Goal: Communication & Community: Ask a question

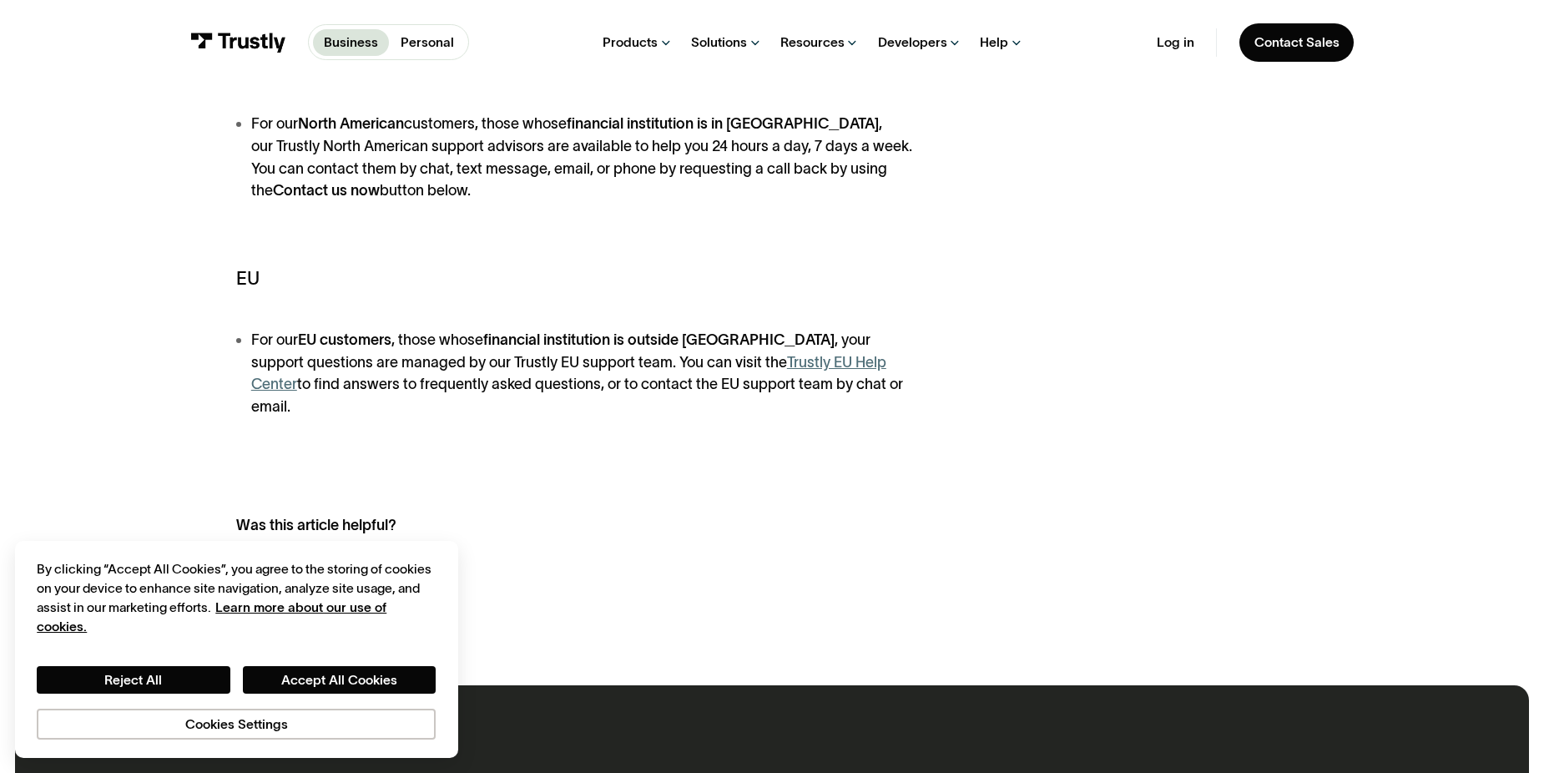
scroll to position [501, 0]
click at [285, 194] on strong "Contact us now" at bounding box center [326, 189] width 107 height 17
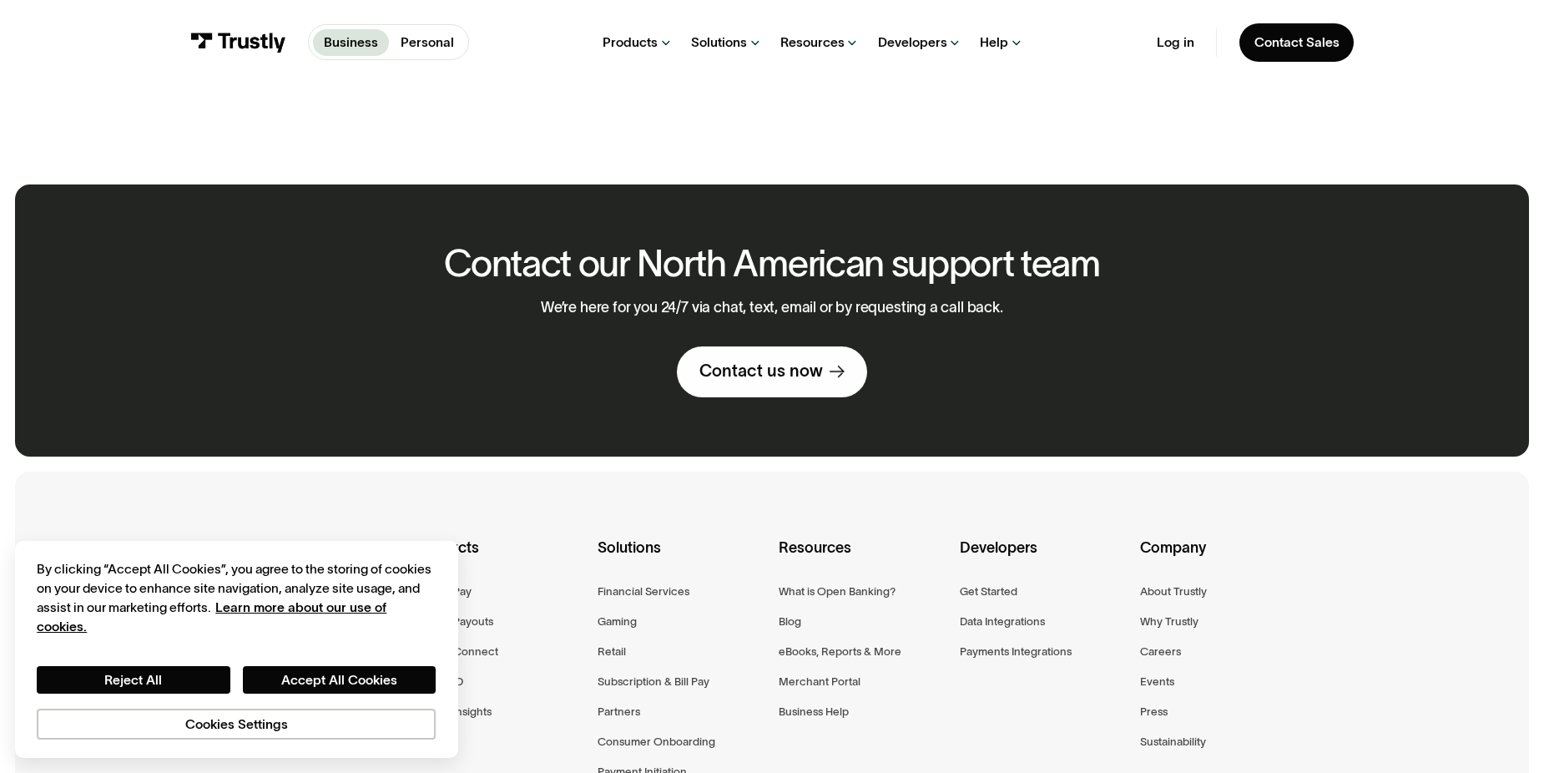
scroll to position [1002, 0]
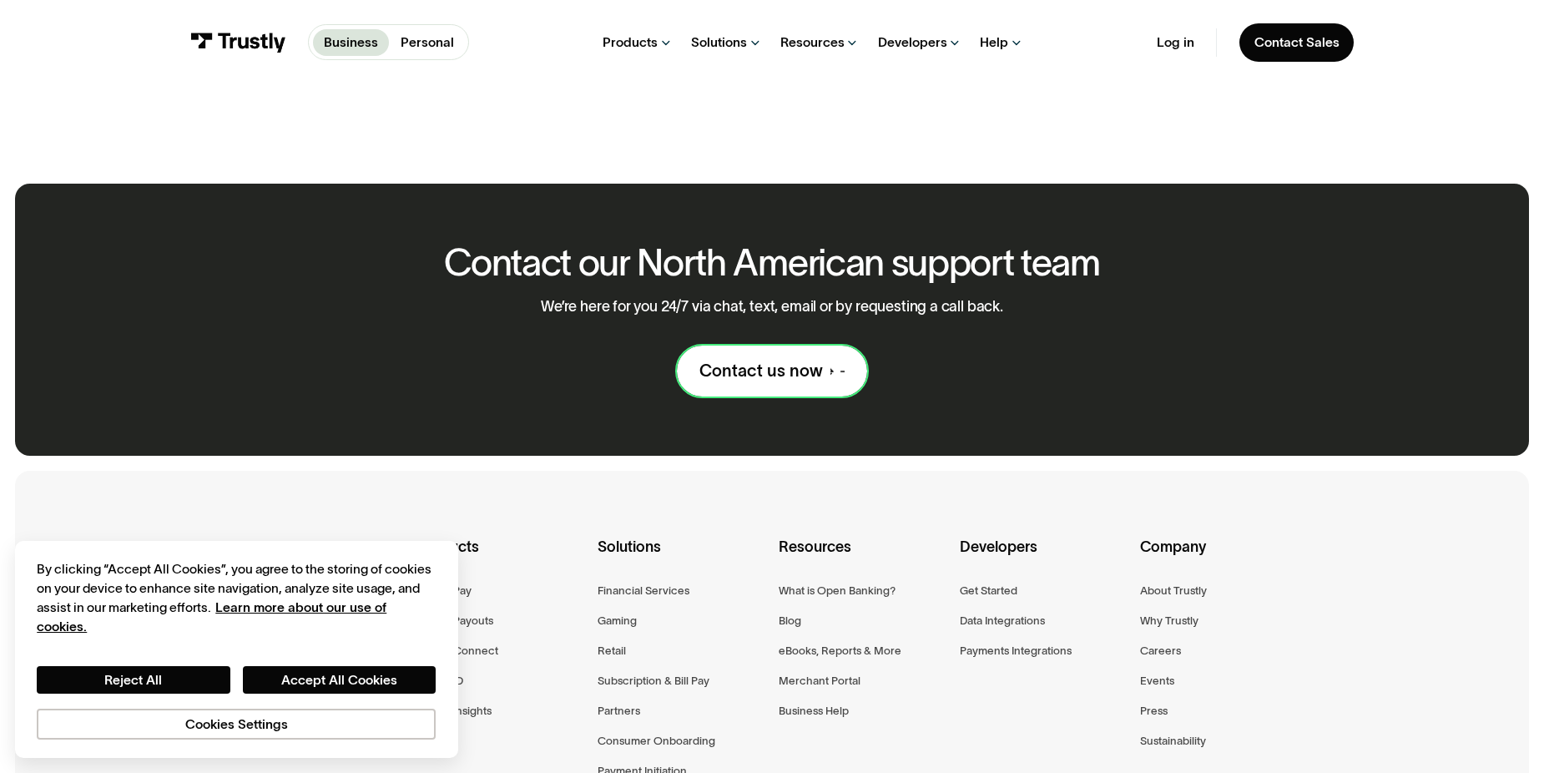
click at [794, 361] on div "Contact us now" at bounding box center [761, 372] width 124 height 22
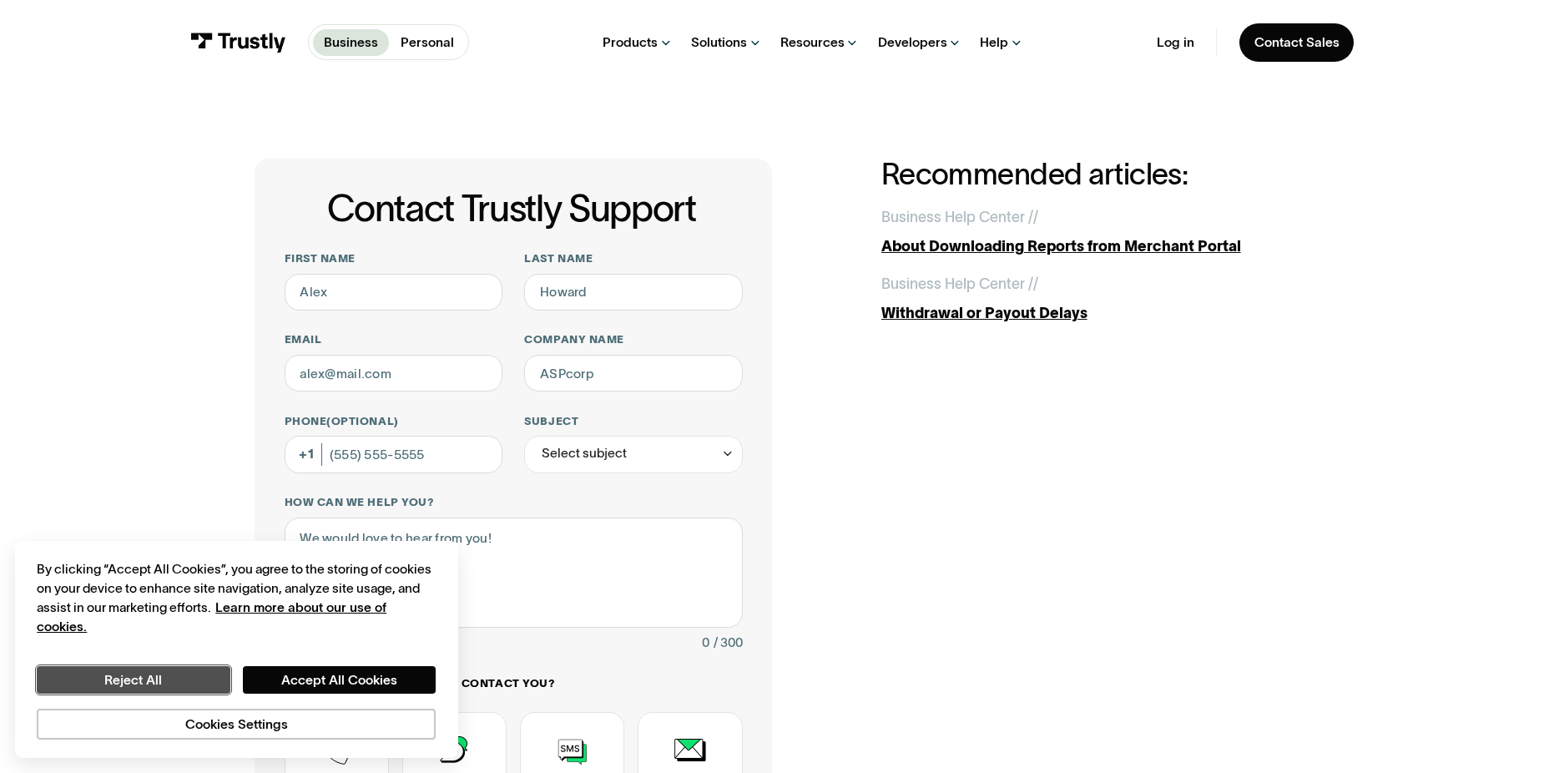
click at [201, 674] on button "Reject All" at bounding box center [133, 680] width 193 height 28
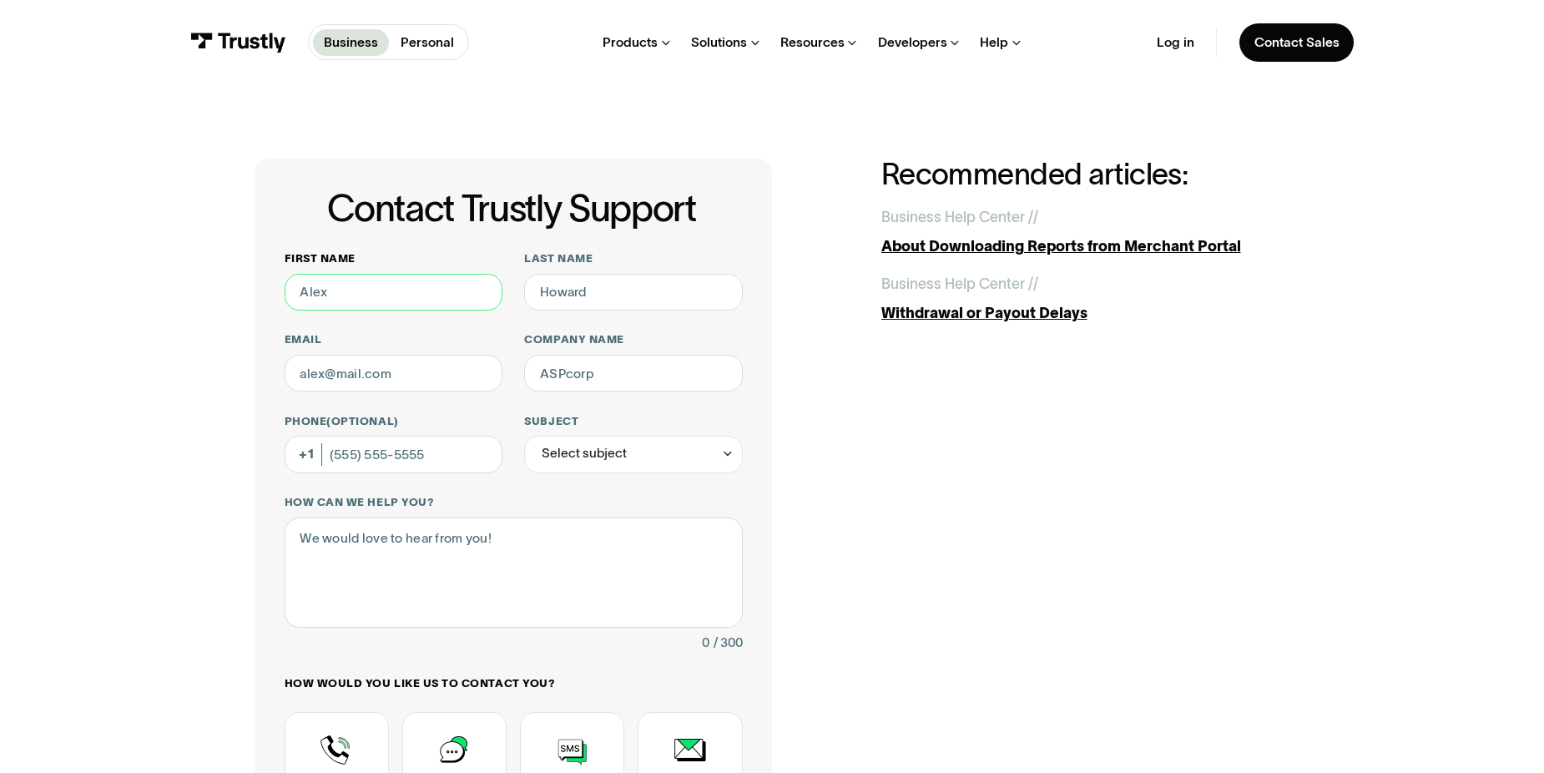
click at [372, 300] on input "First name" at bounding box center [394, 292] width 218 height 37
type input "[PERSON_NAME] [PERSON_NAME]"
type input "Remigio"
type input "annremigio@yahoo.com"
type input "(516) 507-7282"
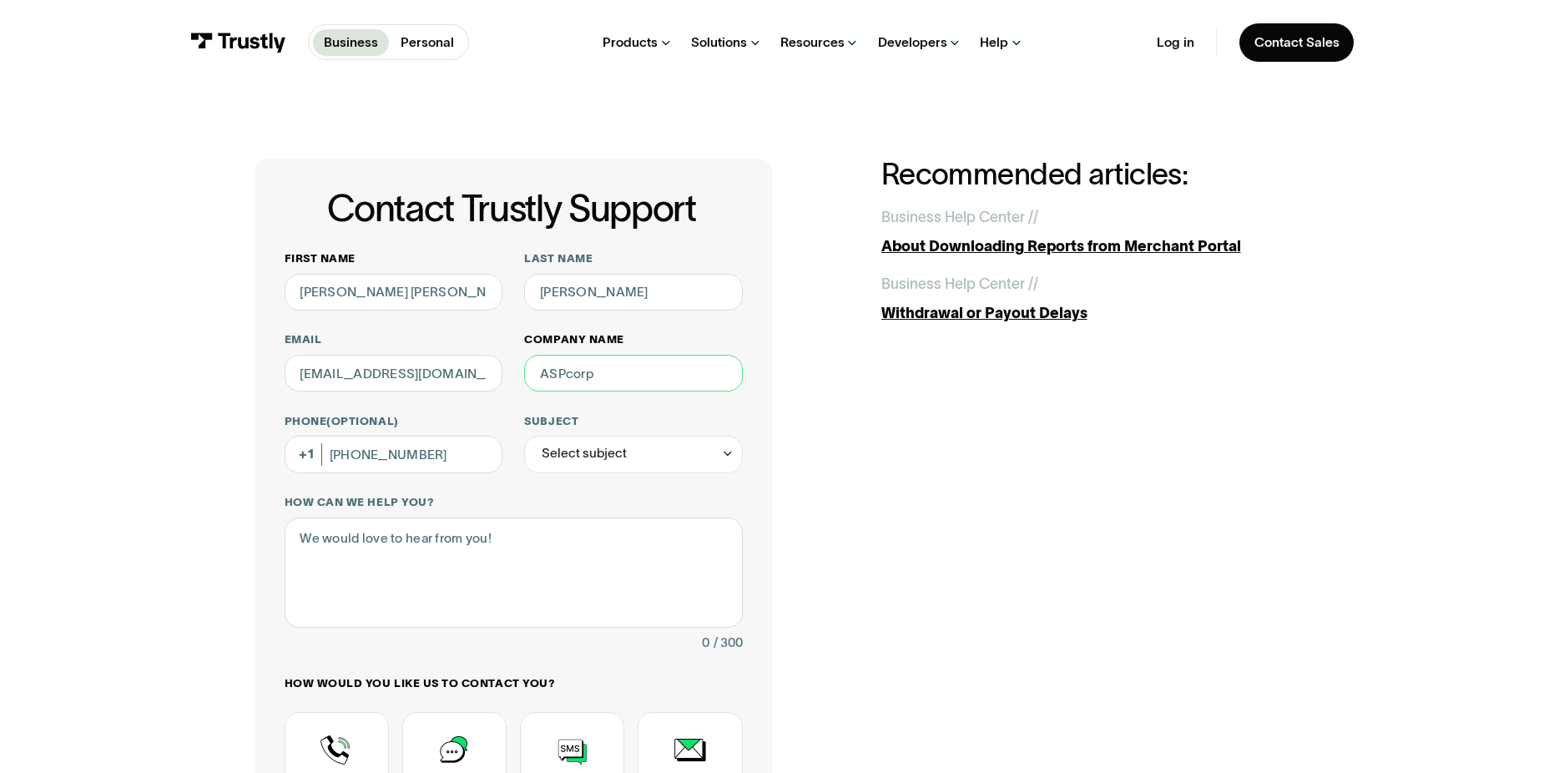
click at [563, 386] on input "Company name" at bounding box center [633, 373] width 218 height 37
click at [561, 460] on div "Select subject" at bounding box center [584, 453] width 85 height 23
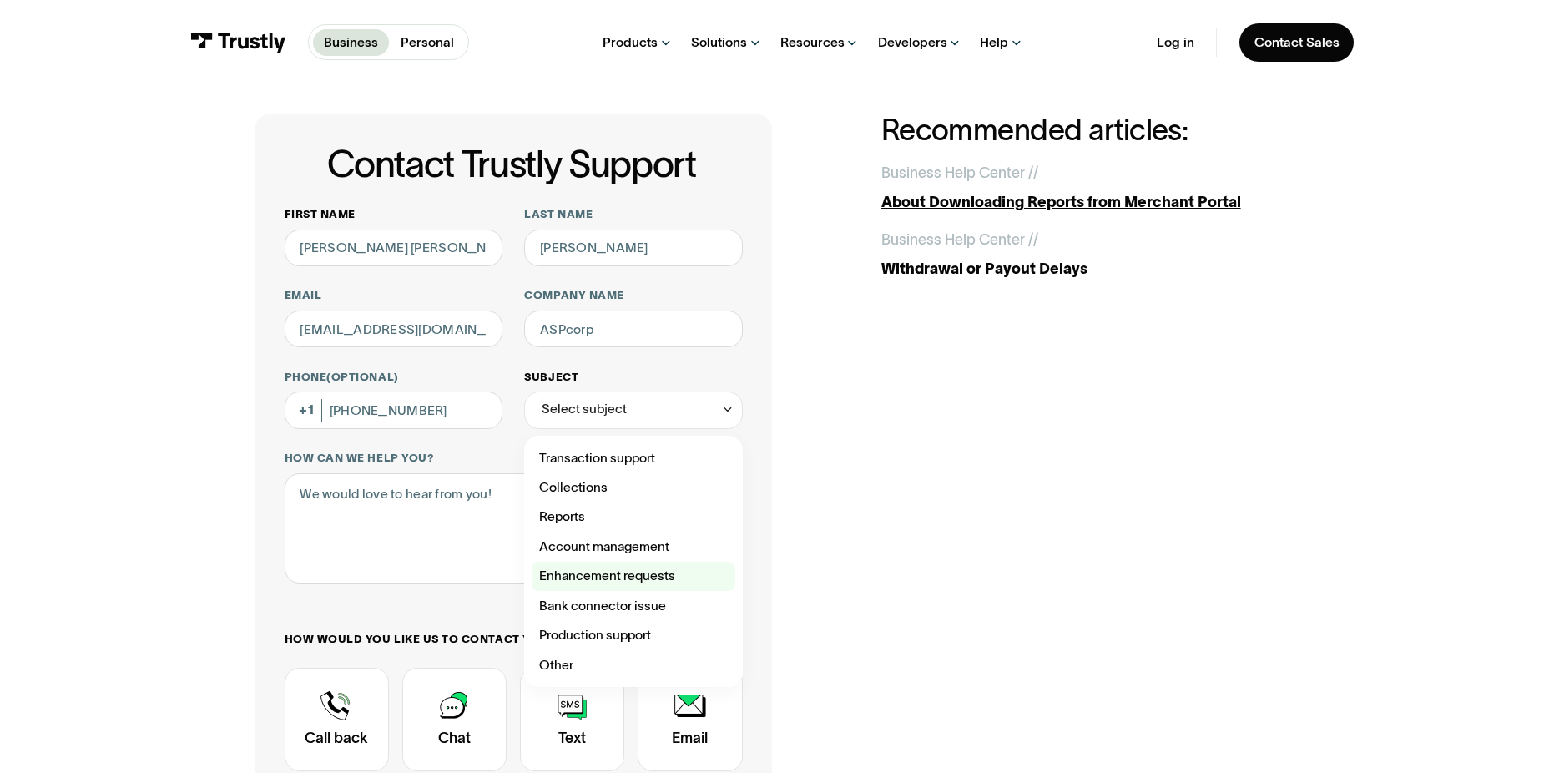
scroll to position [83, 0]
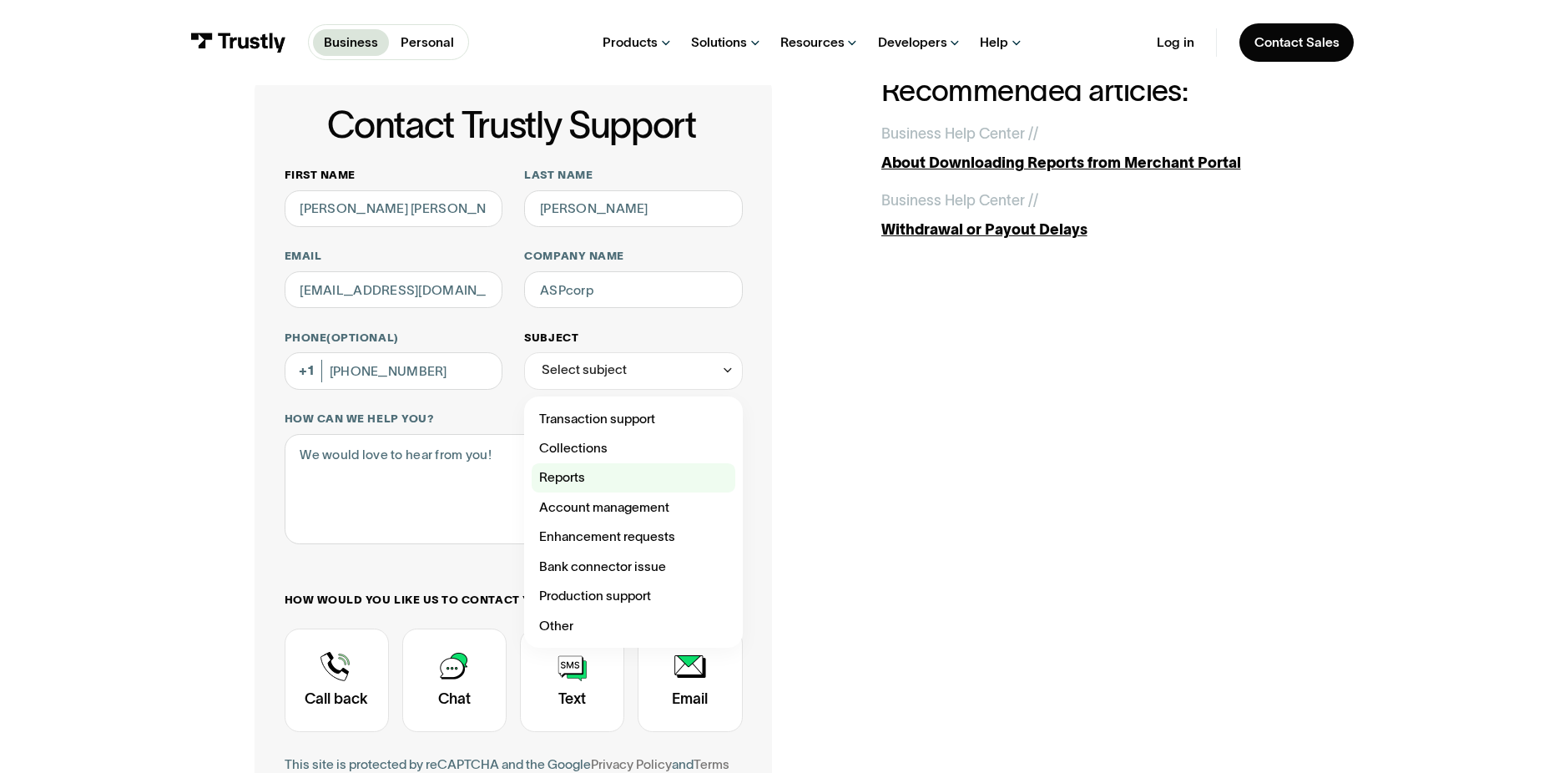
click at [581, 478] on div "Contact Trustly Support" at bounding box center [634, 477] width 204 height 29
type input "*******"
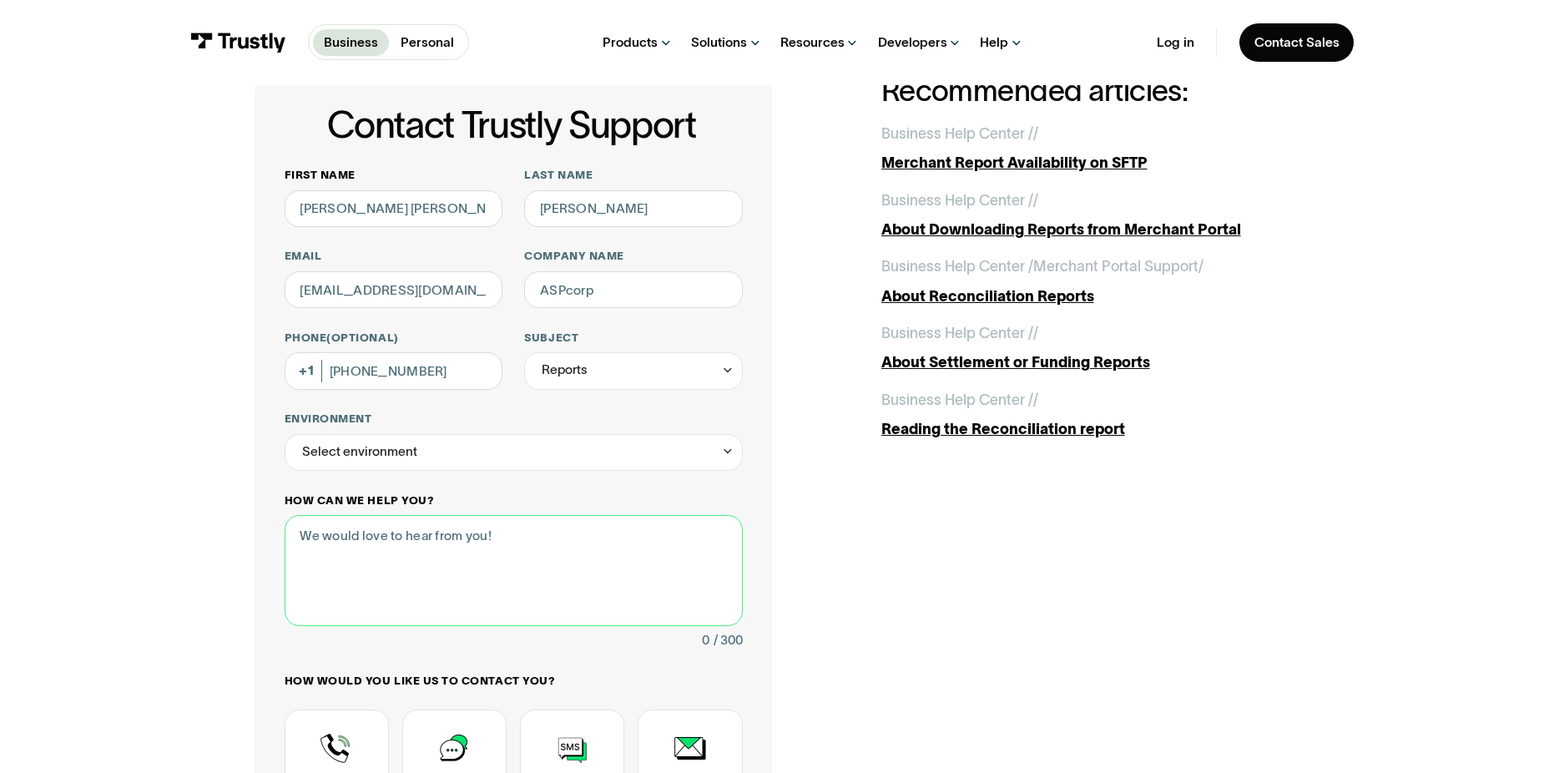
click at [501, 540] on textarea "How can we help you?" at bounding box center [514, 570] width 458 height 111
click at [483, 466] on div "Select environment" at bounding box center [514, 452] width 458 height 37
click at [180, 512] on div "Contact Trustly Support First name Ann Marie Last name Remigio Email annremigio…" at bounding box center [772, 538] width 1470 height 1072
drag, startPoint x: 406, startPoint y: 451, endPoint x: 407, endPoint y: 468, distance: 17.5
click at [407, 451] on div "Select environment" at bounding box center [359, 452] width 115 height 23
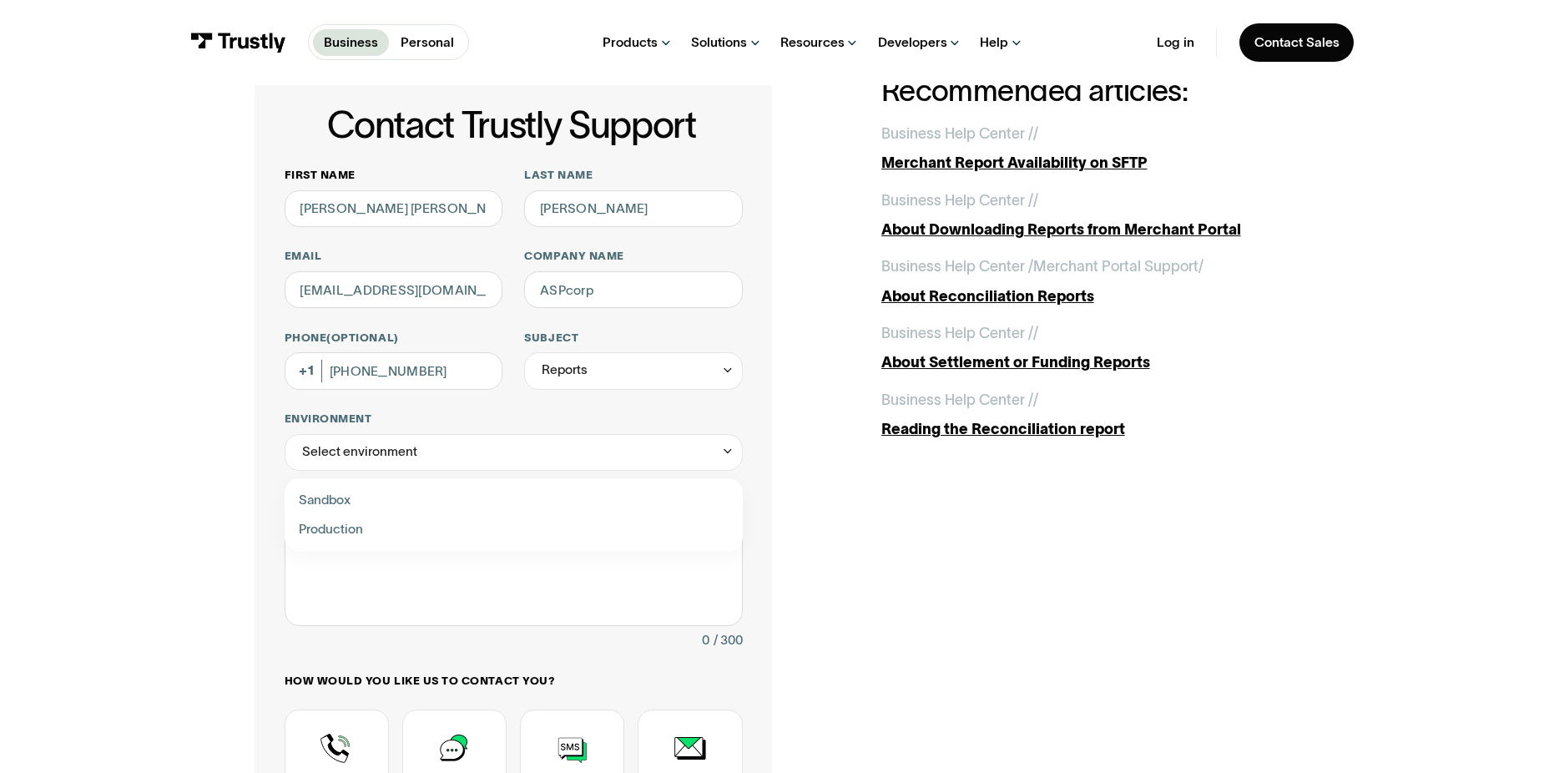
click at [241, 504] on div "Contact Trustly Support First name Ann Marie Last name Remigio Email annremigio…" at bounding box center [772, 538] width 1470 height 1072
click at [350, 544] on textarea "How can we help you?" at bounding box center [514, 570] width 458 height 111
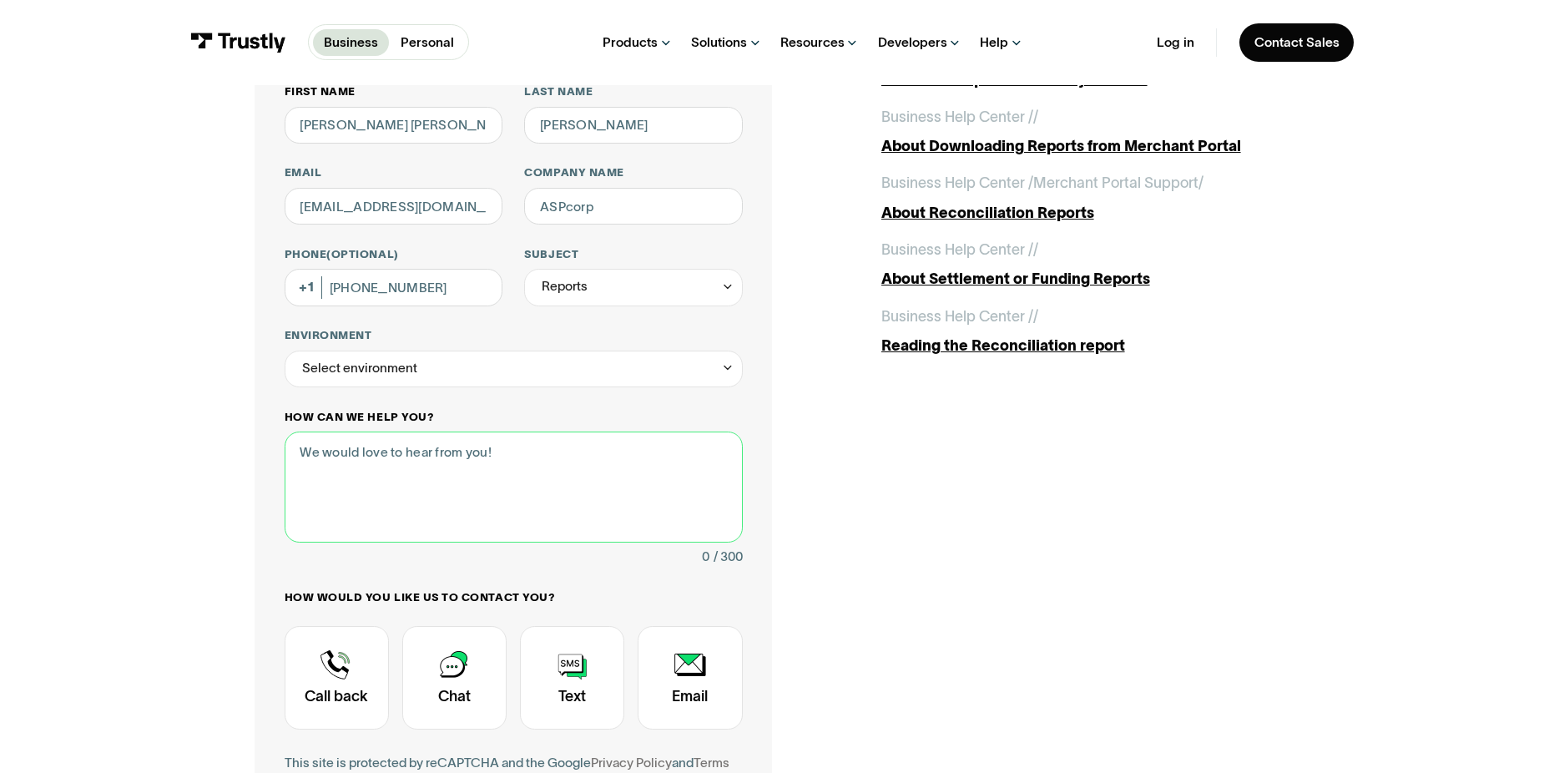
click at [459, 485] on textarea "How can we help you?" at bounding box center [514, 486] width 458 height 111
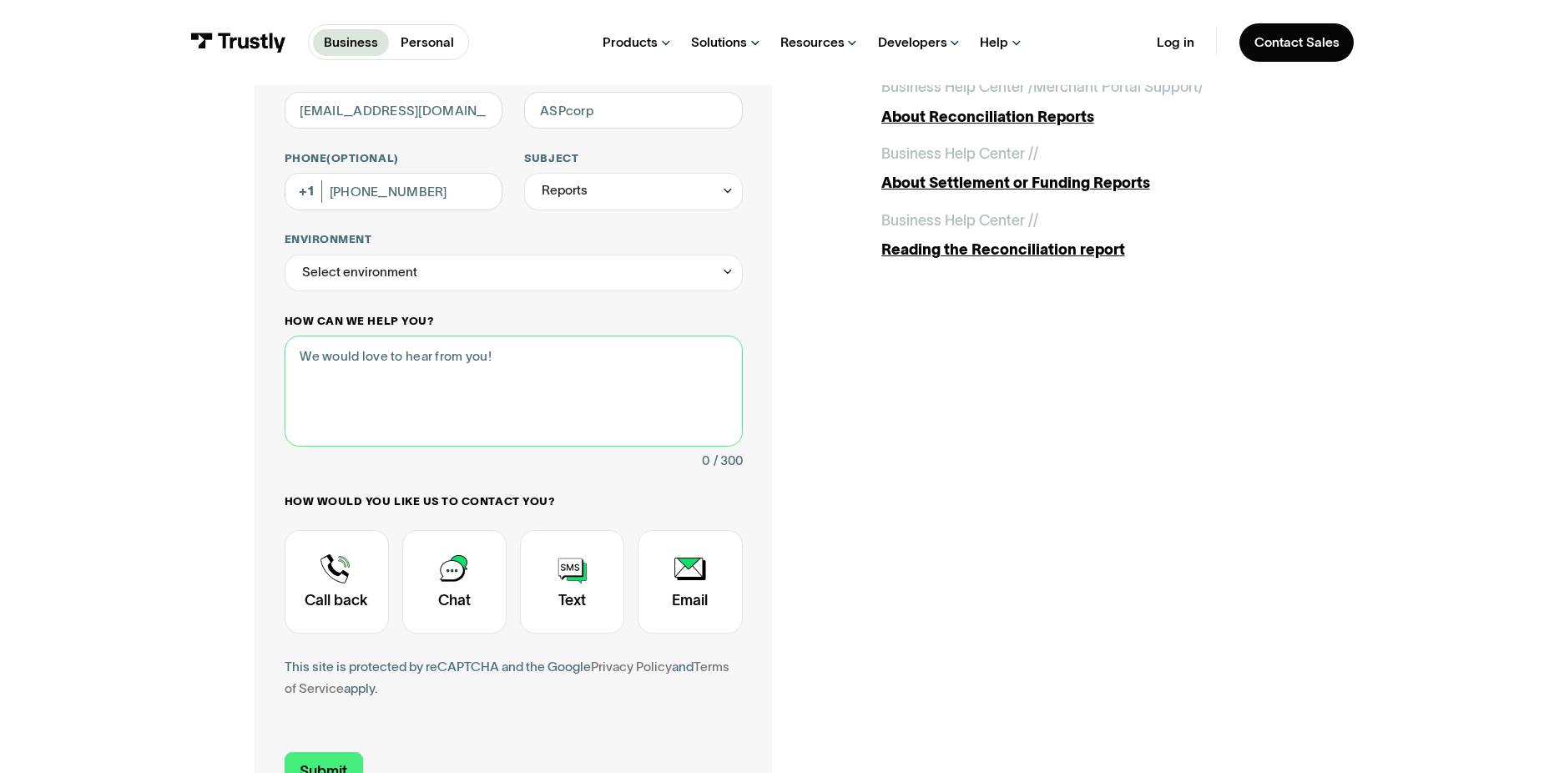
scroll to position [250, 0]
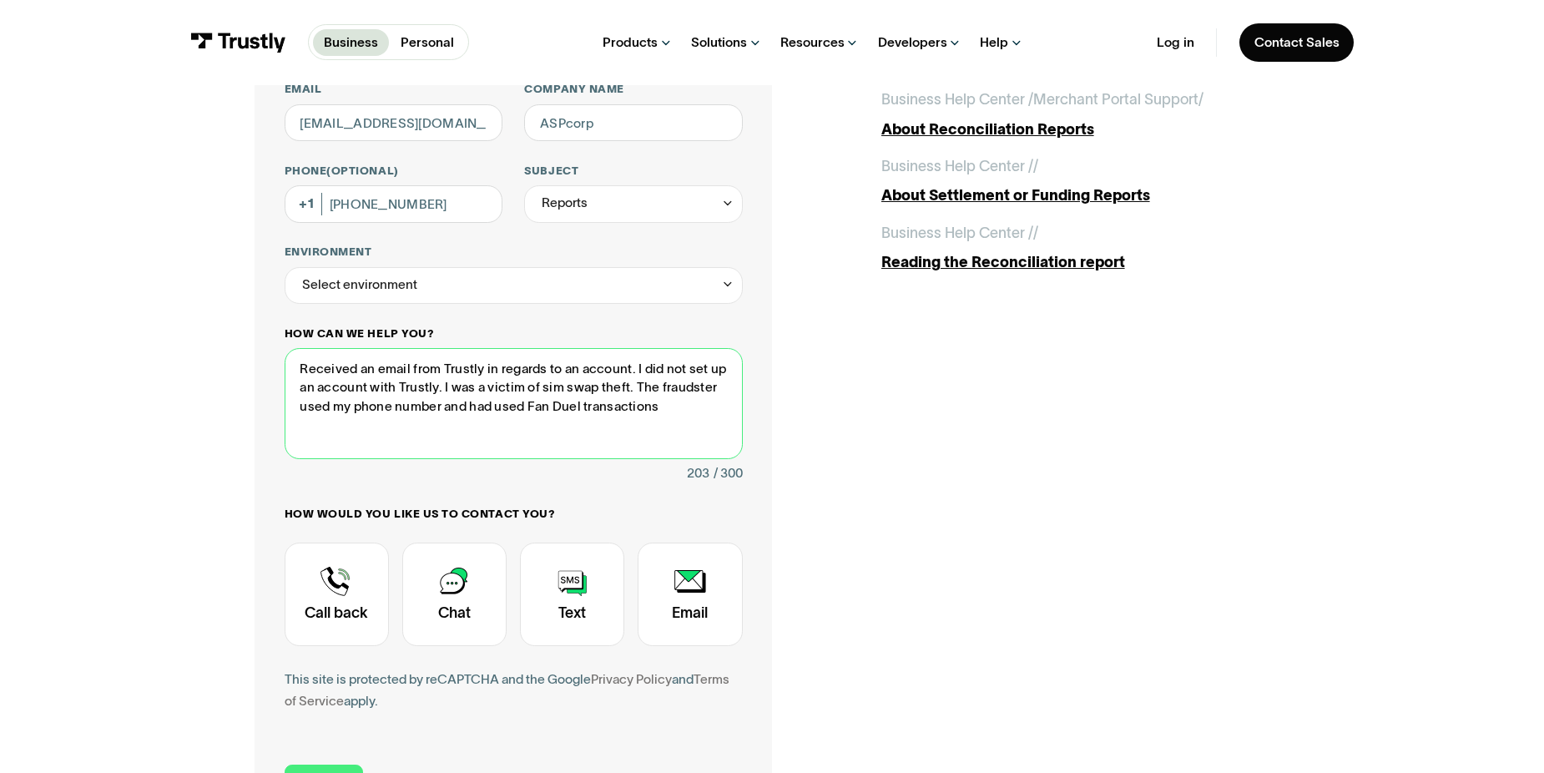
click at [590, 405] on textarea "Received an email from Trustly in regards to an account. I did not set up an ac…" at bounding box center [514, 403] width 458 height 111
click at [651, 440] on textarea "Received an email from Trustly in regards to an account. I did not set up an ac…" at bounding box center [514, 403] width 458 height 111
type textarea "Received an email from Trustly in regards to an account. I did not set up an ac…"
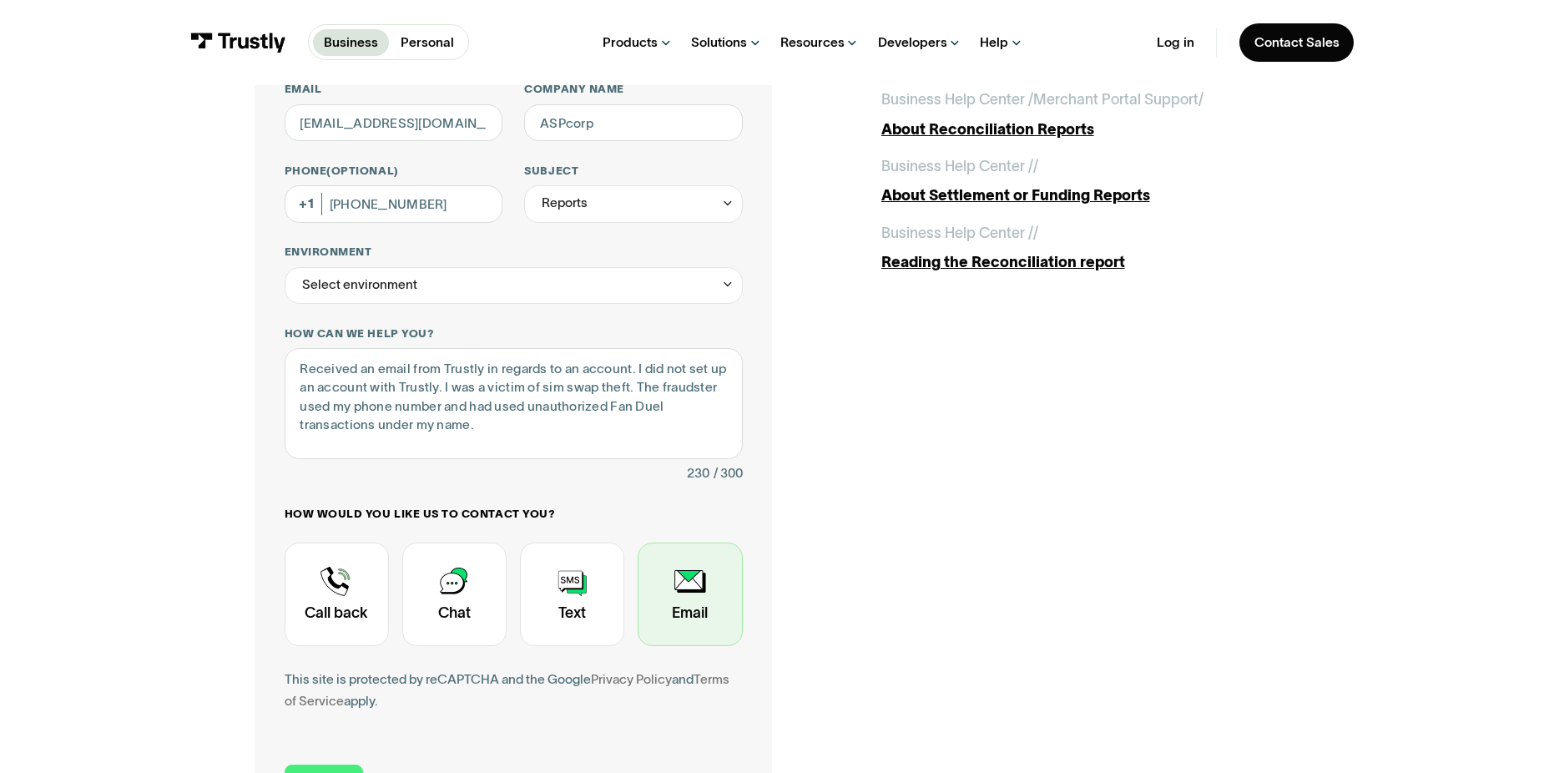
click at [686, 613] on div "Contact Trustly Support" at bounding box center [690, 594] width 104 height 103
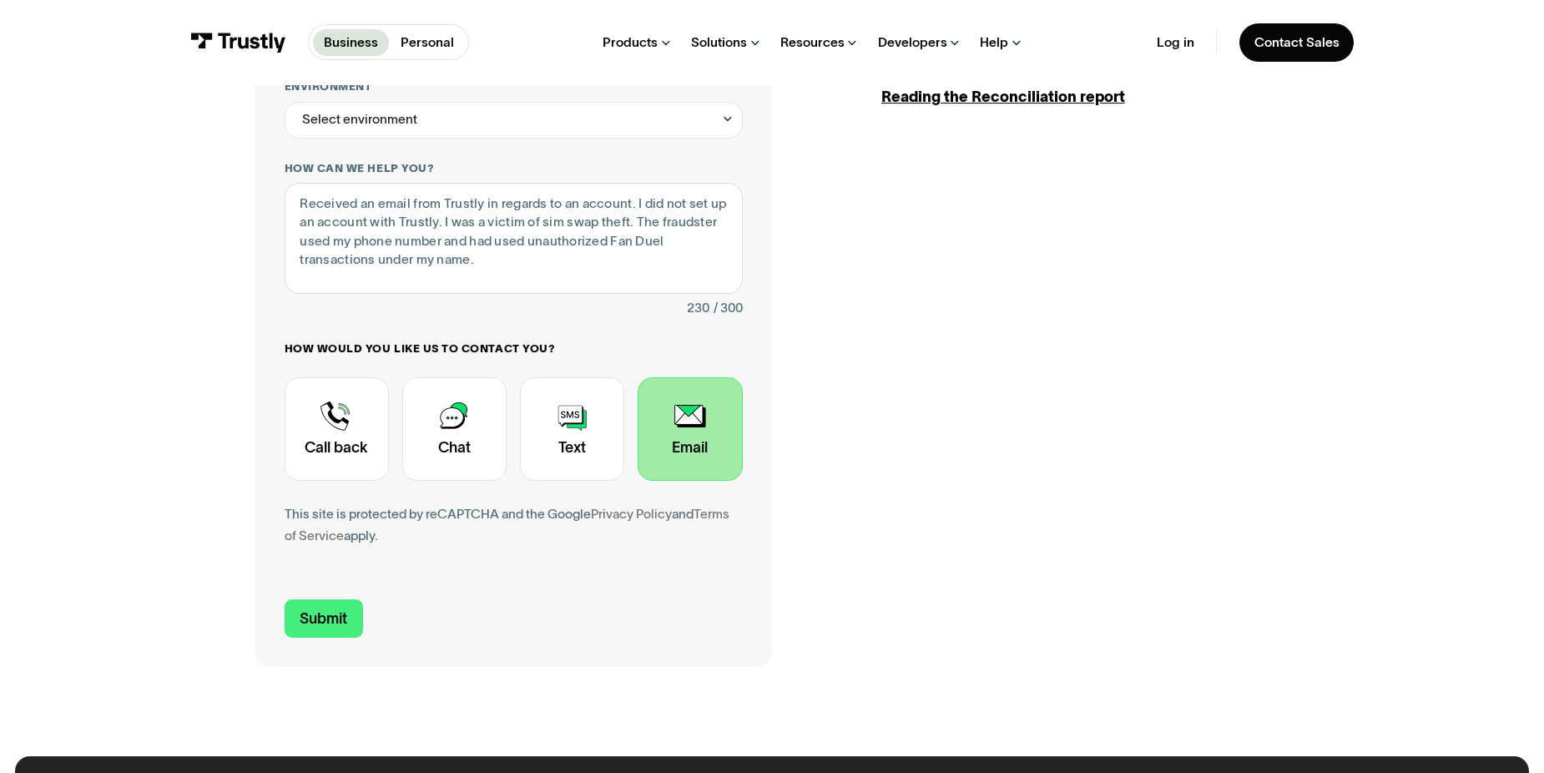
scroll to position [417, 0]
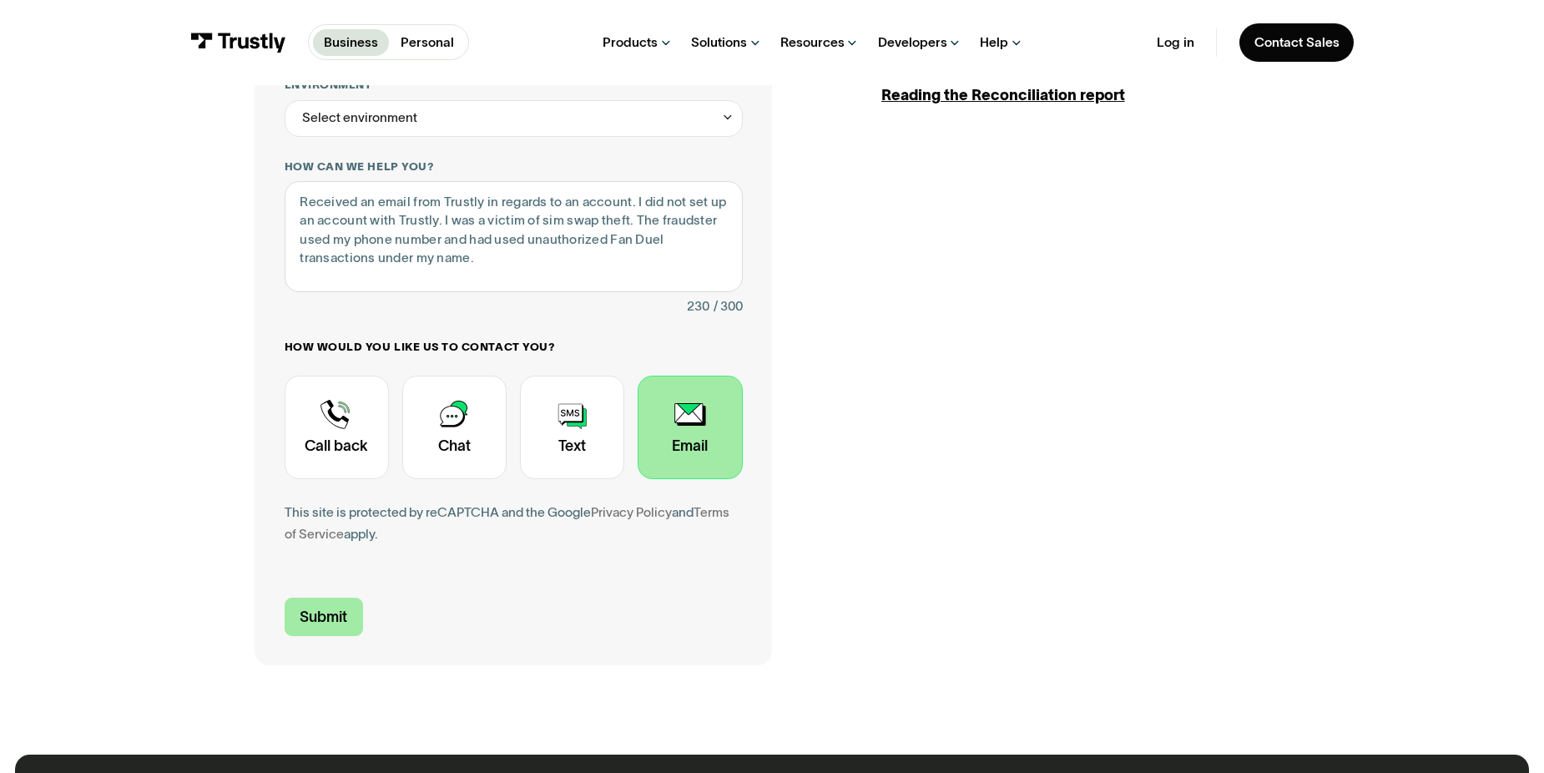
click at [336, 611] on input "Submit" at bounding box center [324, 617] width 78 height 38
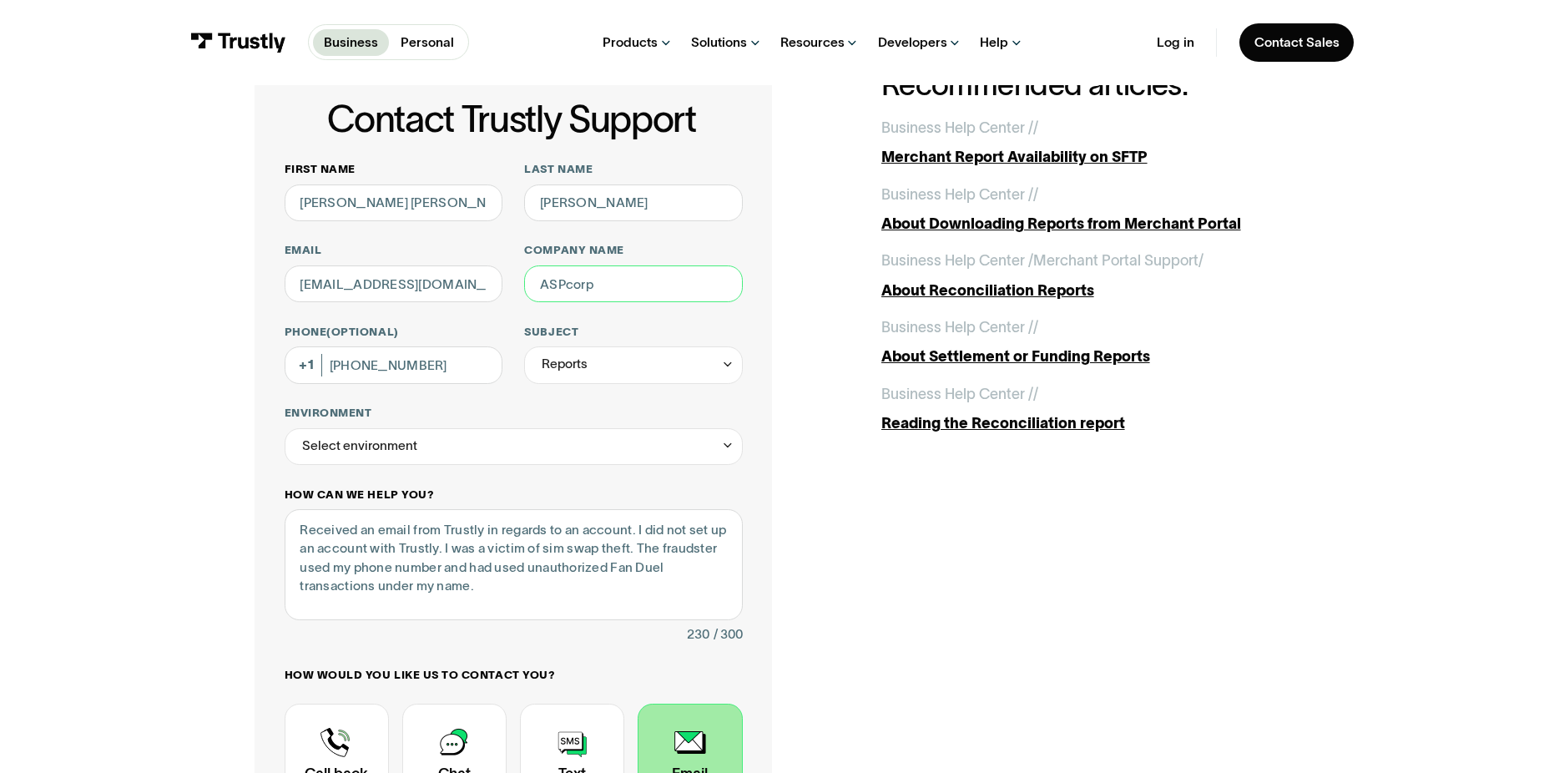
scroll to position [22, 0]
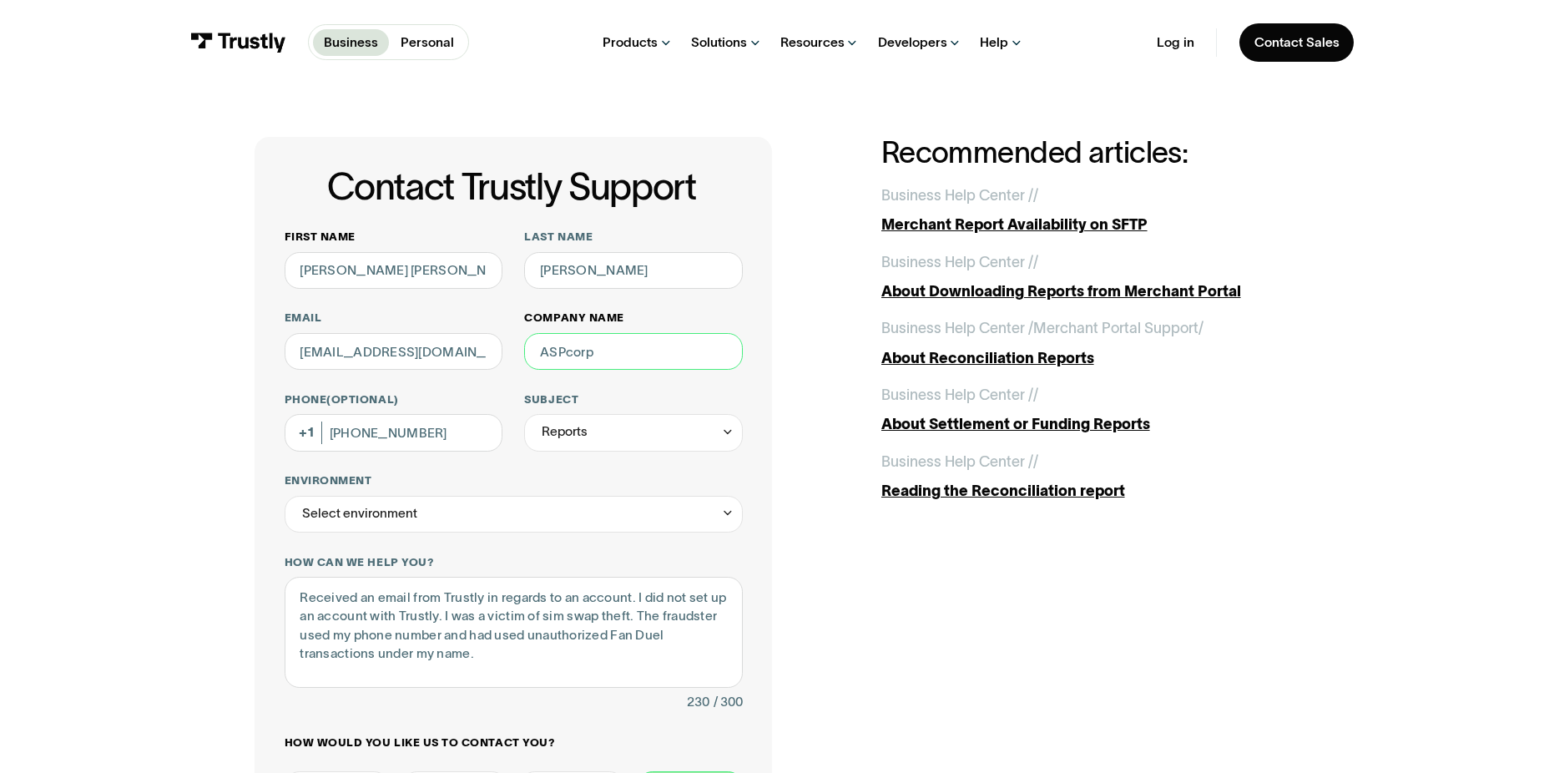
click at [633, 351] on input "Company name" at bounding box center [633, 351] width 218 height 37
click at [604, 321] on label "Company name" at bounding box center [633, 317] width 218 height 15
click at [604, 333] on input "Company name" at bounding box center [633, 351] width 218 height 37
click at [598, 351] on input "Company name" at bounding box center [633, 351] width 218 height 37
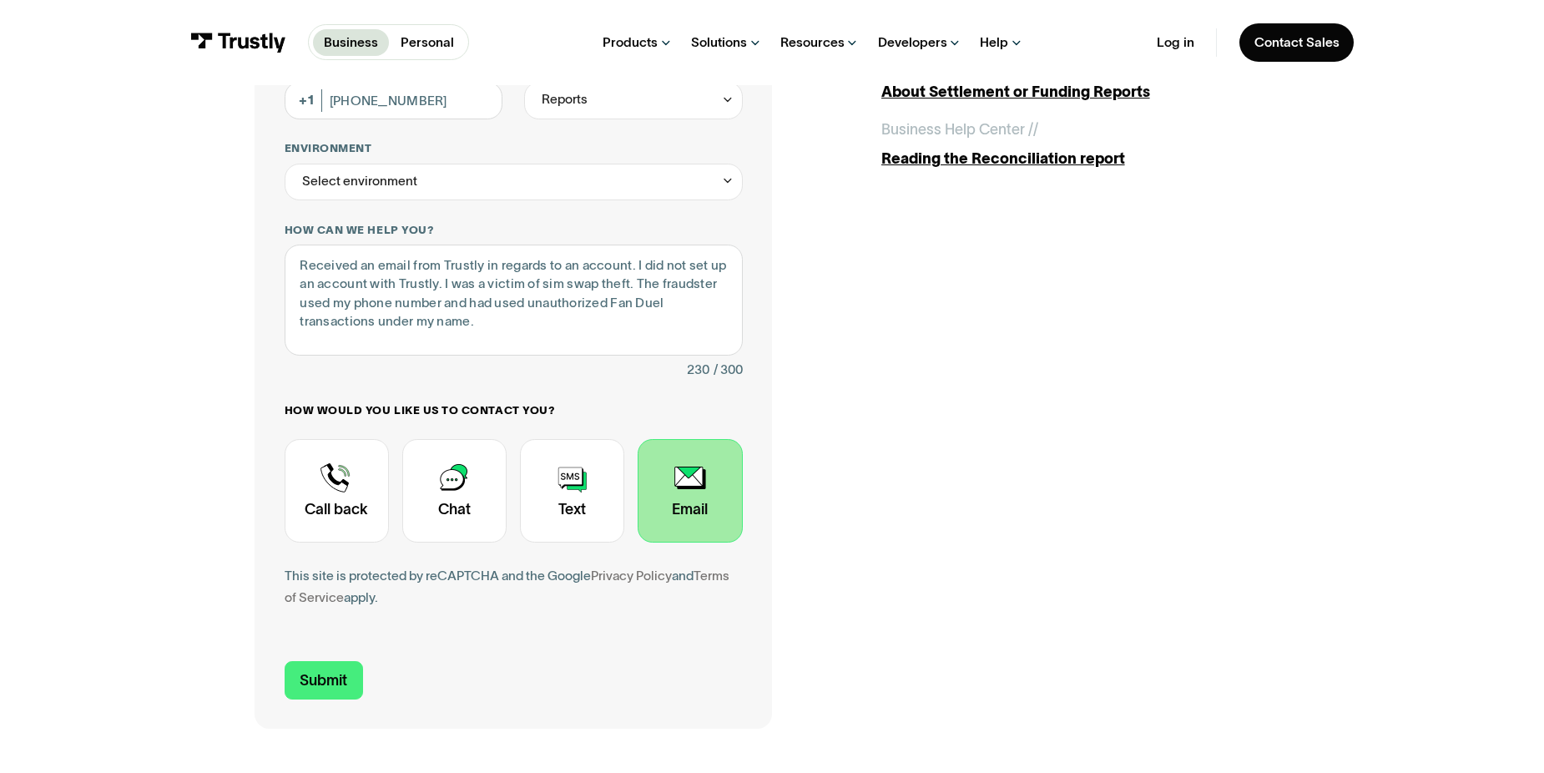
scroll to position [356, 0]
type input "N/A"
click at [340, 694] on input "Submit" at bounding box center [324, 678] width 78 height 38
type input "+15165077282"
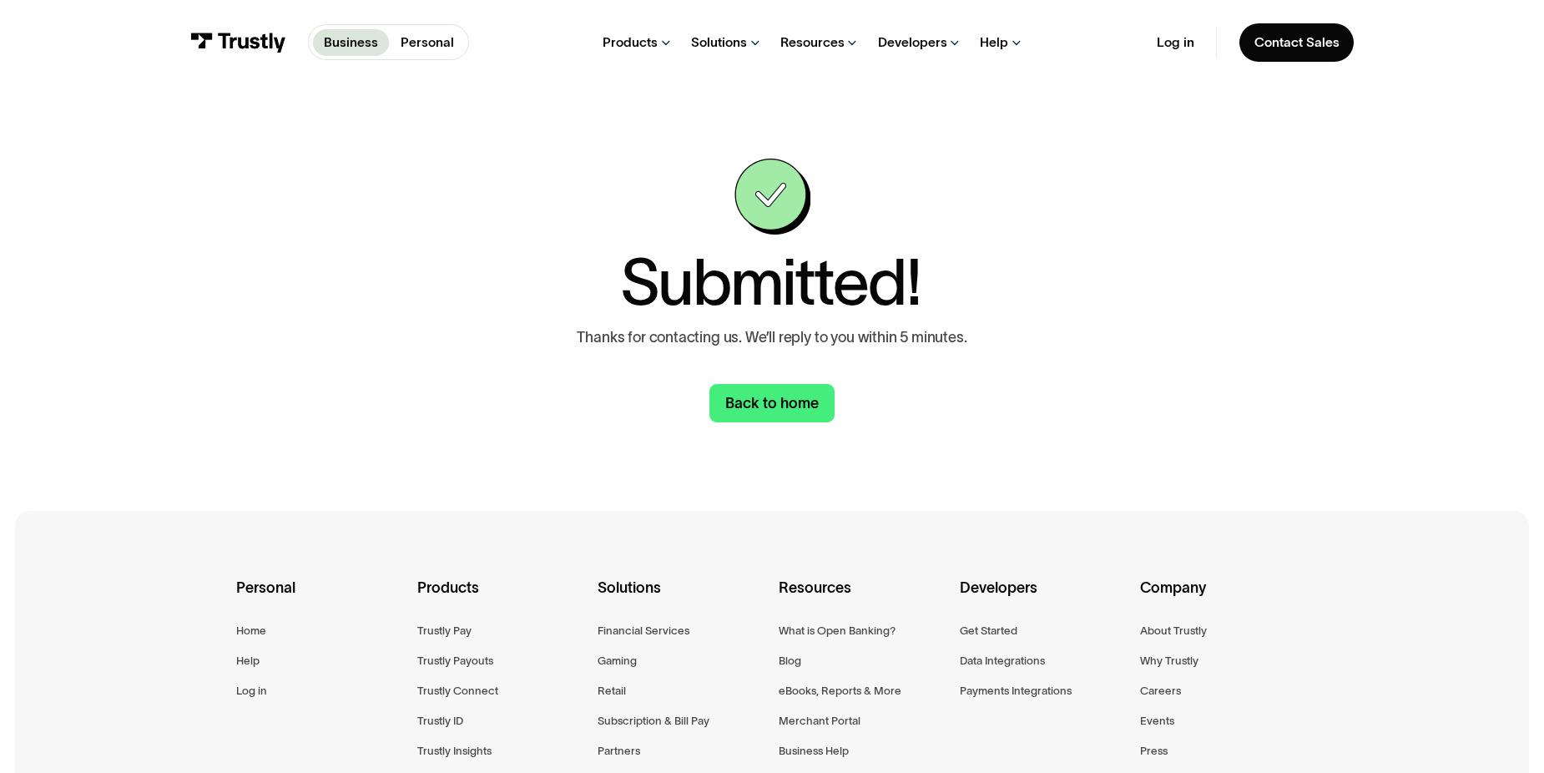
click at [435, 53] on link "Personal" at bounding box center [427, 42] width 76 height 27
